Goal: Task Accomplishment & Management: Complete application form

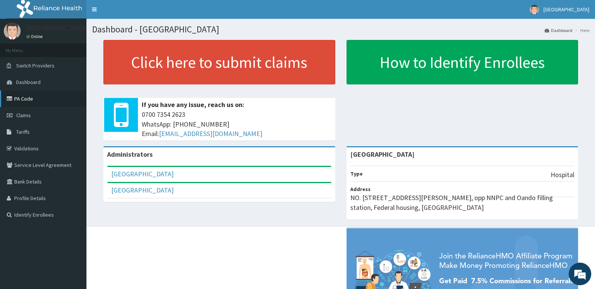
click at [33, 99] on link "PA Code" at bounding box center [43, 98] width 87 height 17
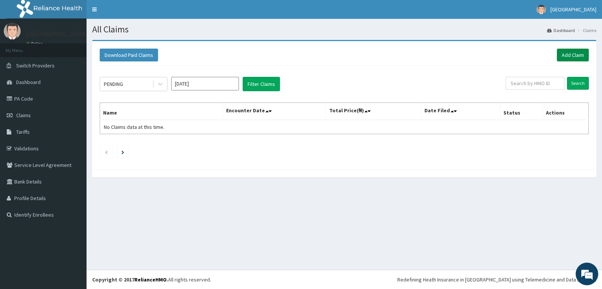
click at [568, 53] on link "Add Claim" at bounding box center [573, 55] width 32 height 13
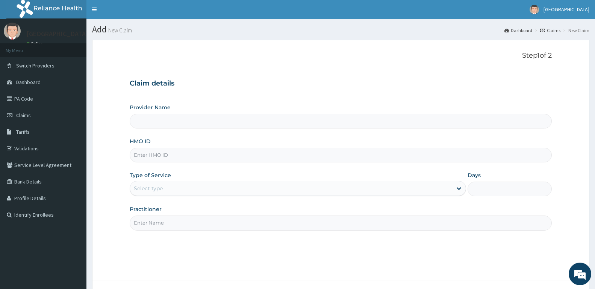
type input "[GEOGRAPHIC_DATA]"
click at [181, 158] on input "HMO ID" at bounding box center [341, 154] width 422 height 15
type input "GTC/10718/B"
click at [229, 188] on div "Select type" at bounding box center [291, 188] width 322 height 12
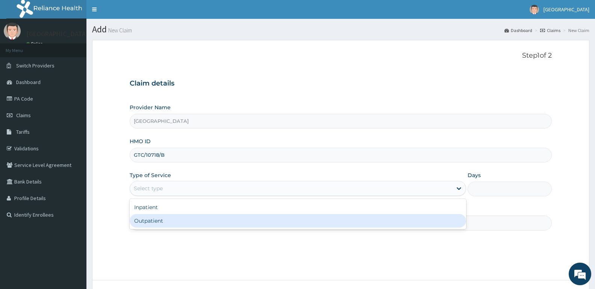
click at [225, 222] on div "Outpatient" at bounding box center [298, 221] width 337 height 14
type input "1"
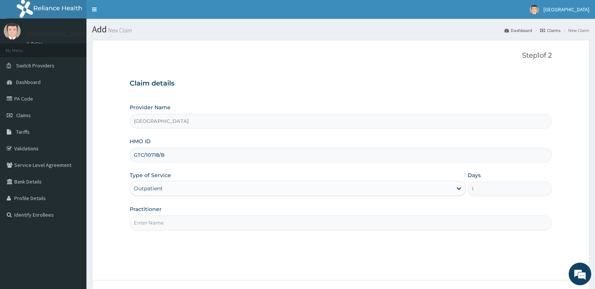
click at [224, 222] on input "Practitioner" at bounding box center [341, 222] width 422 height 15
type input "[PERSON_NAME]"
click at [167, 256] on div "Step 1 of 2 Claim details Provider Name [GEOGRAPHIC_DATA] HMO ID GTC/10718/B Ty…" at bounding box center [341, 160] width 422 height 216
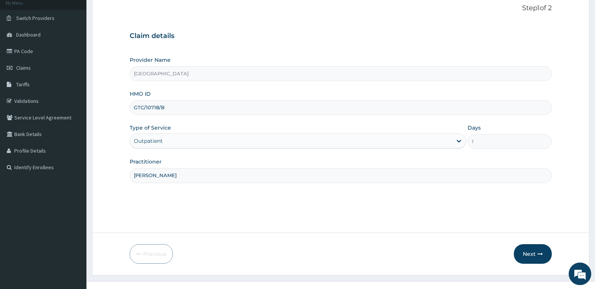
scroll to position [49, 0]
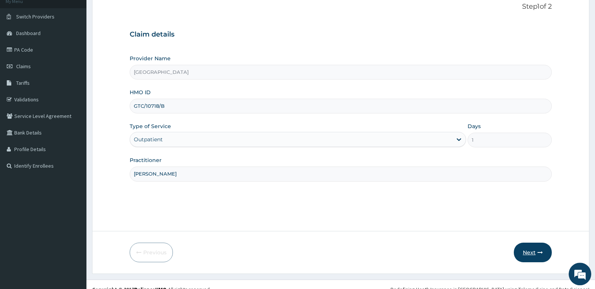
click at [533, 255] on button "Next" at bounding box center [533, 252] width 38 height 20
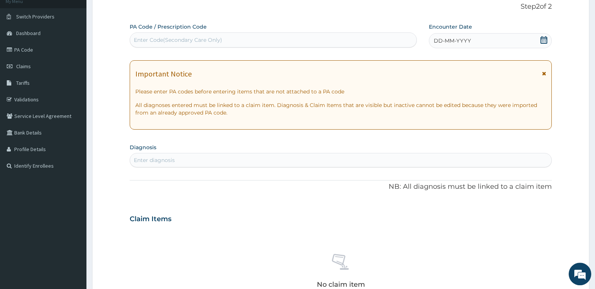
click at [192, 40] on div "Enter Code(Secondary Care Only)" at bounding box center [178, 40] width 88 height 8
paste input "PA/B4738D"
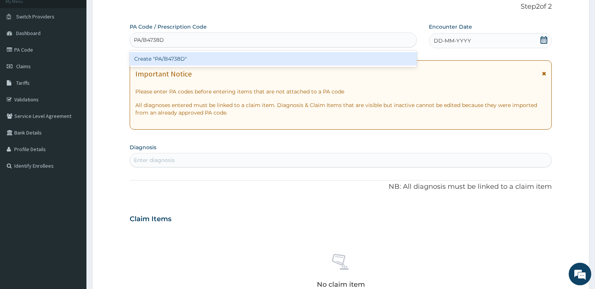
type input "PA/B4738D"
click at [185, 58] on div "Create "PA/B4738D"" at bounding box center [273, 59] width 287 height 14
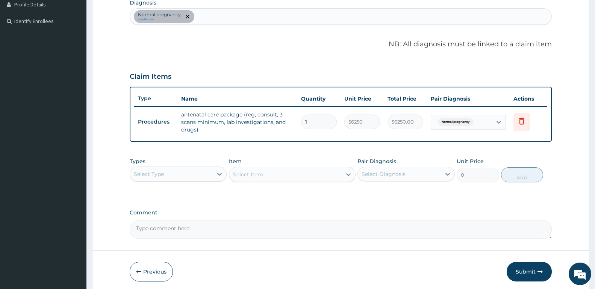
scroll to position [222, 0]
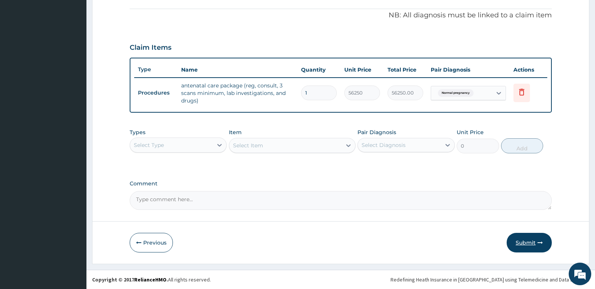
click at [530, 242] on button "Submit" at bounding box center [529, 242] width 45 height 20
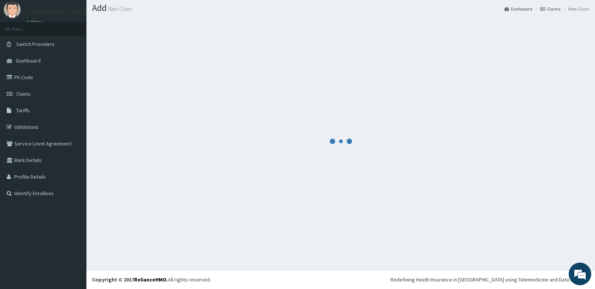
scroll to position [21, 0]
